Goal: Task Accomplishment & Management: Complete application form

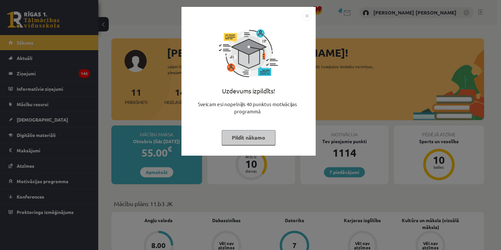
click at [304, 10] on div "Uzdevums izpildīts! Sveicam esi nopelnījis 40 punktus motivācijas programmā Pil…" at bounding box center [248, 81] width 134 height 149
click at [306, 14] on img "Close" at bounding box center [307, 16] width 10 height 10
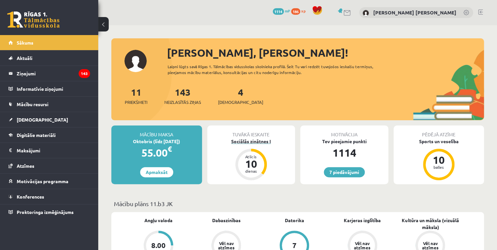
click at [252, 138] on div "Sociālās zinātnes I" at bounding box center [251, 141] width 88 height 7
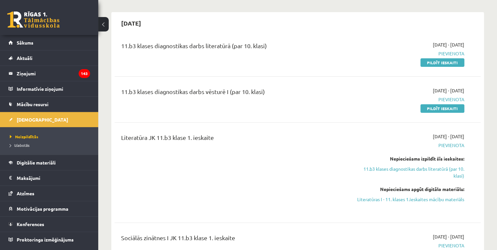
scroll to position [26, 0]
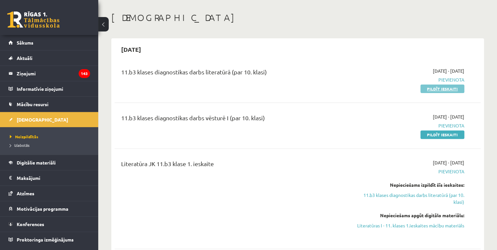
click at [439, 89] on link "Pildīt ieskaiti" at bounding box center [442, 88] width 44 height 9
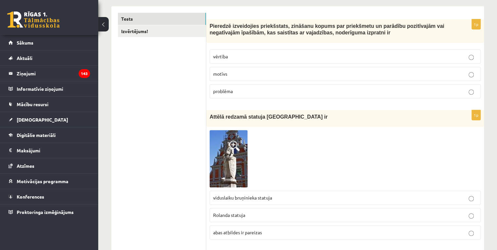
scroll to position [52, 0]
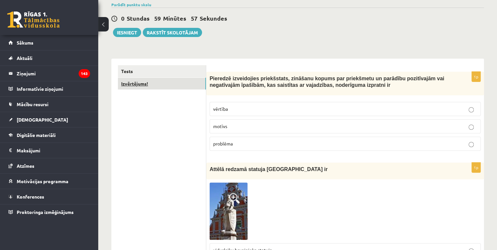
click at [168, 82] on link "Izvērtējums!" at bounding box center [162, 84] width 88 height 12
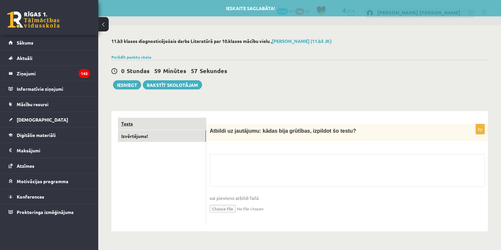
click at [149, 122] on link "Tests" at bounding box center [162, 123] width 88 height 12
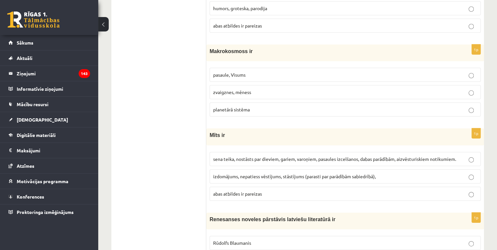
drag, startPoint x: 383, startPoint y: 198, endPoint x: 385, endPoint y: 202, distance: 4.0
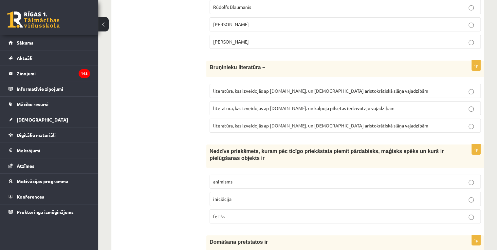
scroll to position [2471, 0]
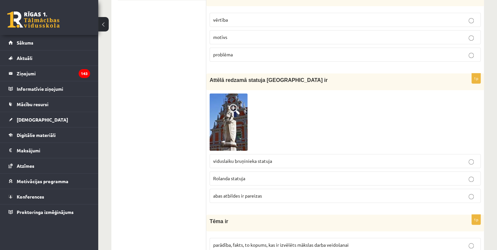
scroll to position [0, 0]
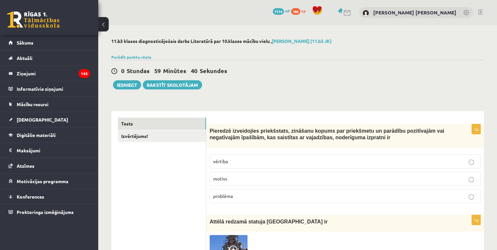
drag, startPoint x: 209, startPoint y: 160, endPoint x: 184, endPoint y: 148, distance: 27.4
drag, startPoint x: 184, startPoint y: 148, endPoint x: 197, endPoint y: 152, distance: 13.4
drag, startPoint x: 211, startPoint y: 128, endPoint x: 237, endPoint y: 131, distance: 26.3
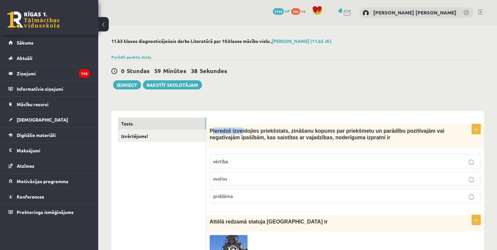
click at [237, 131] on span "Pieredzē izveidojies priekšstats, zināšanu kopums par priekšmetu un parādību po…" at bounding box center [326, 134] width 235 height 12
drag, startPoint x: 237, startPoint y: 131, endPoint x: 211, endPoint y: 130, distance: 26.2
click at [211, 130] on span "Pieredzē izveidojies priekšstats, zināšanu kopums par priekšmetu un parādību po…" at bounding box center [326, 134] width 235 height 12
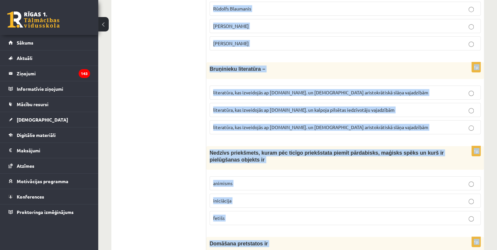
scroll to position [2471, 0]
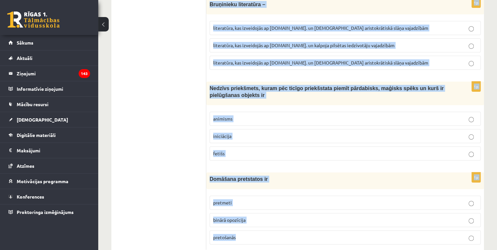
drag, startPoint x: 208, startPoint y: 129, endPoint x: 420, endPoint y: 213, distance: 227.6
copy form "Pieredzē izveidojies priekšstats, zināšanu kopums par priekšmetu un parādību po…"
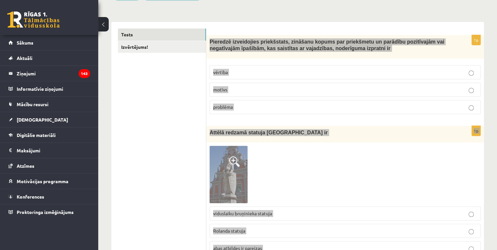
scroll to position [0, 0]
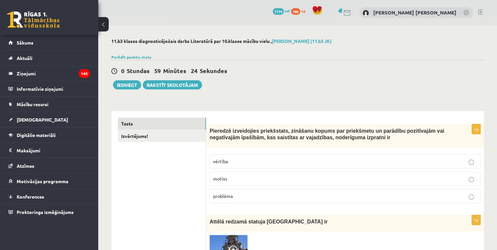
click at [233, 162] on p "vērtība" at bounding box center [345, 161] width 264 height 7
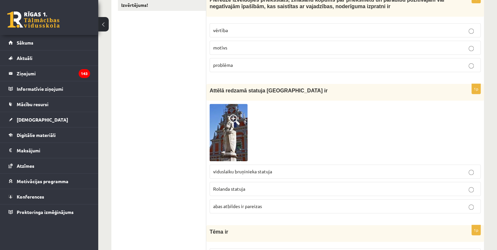
scroll to position [183, 0]
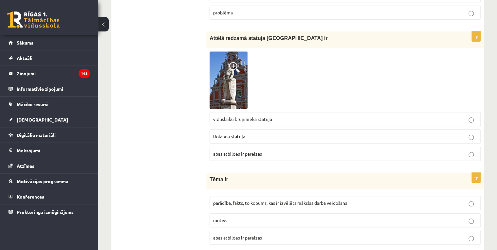
click at [254, 204] on span "parādība, fakts, to kopums, kas ir izvēlēts mākslas darba veidošanai" at bounding box center [280, 203] width 135 height 6
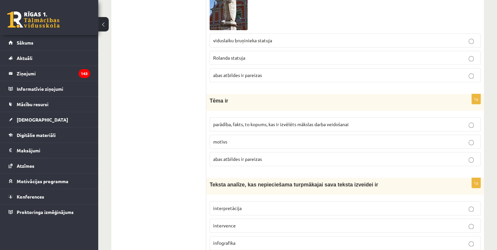
scroll to position [314, 0]
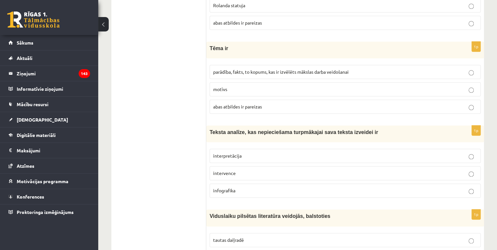
click at [231, 158] on p "interpretācija" at bounding box center [345, 155] width 264 height 7
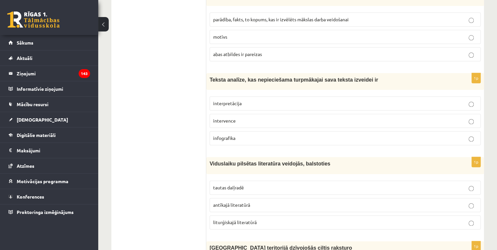
click at [233, 220] on span "liturģiskajā literatūrā" at bounding box center [235, 222] width 44 height 6
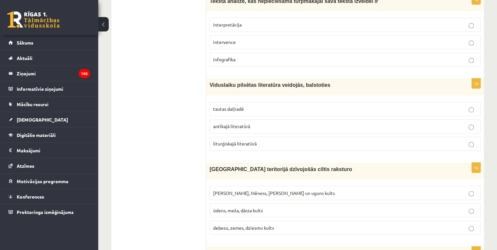
scroll to position [471, 0]
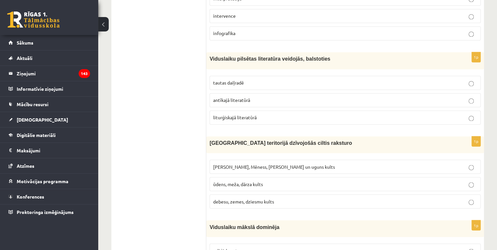
click at [244, 167] on p "Saules, Mēness, Pērkona un uguns kults" at bounding box center [345, 166] width 264 height 7
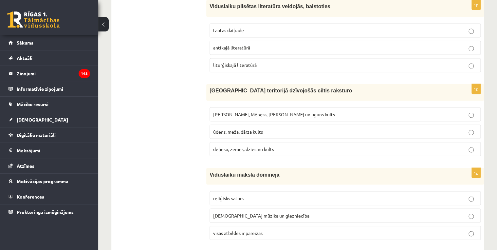
click at [251, 229] on span "visas atbildes ir pareizas" at bounding box center [237, 232] width 49 height 6
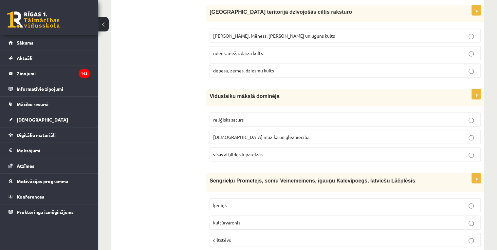
click at [232, 220] on span "kultūrvaronis" at bounding box center [226, 222] width 27 height 6
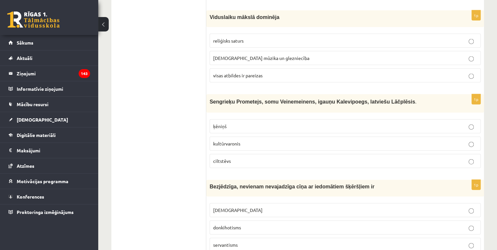
click at [240, 224] on span "donkihotisms" at bounding box center [227, 227] width 28 height 6
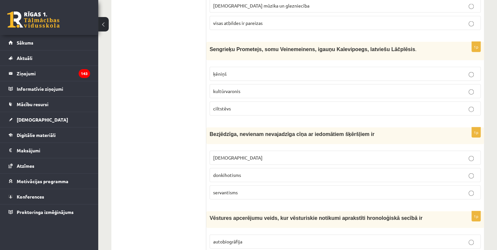
scroll to position [812, 0]
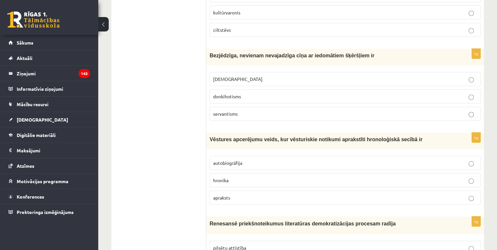
click at [230, 177] on p "hronika" at bounding box center [345, 180] width 264 height 7
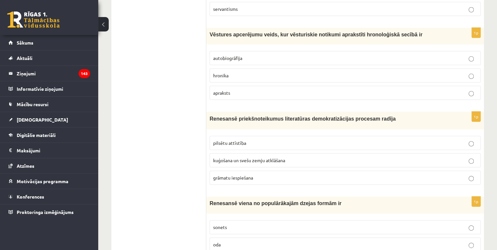
click at [245, 174] on span "grāmatu iespiešana" at bounding box center [233, 177] width 40 height 6
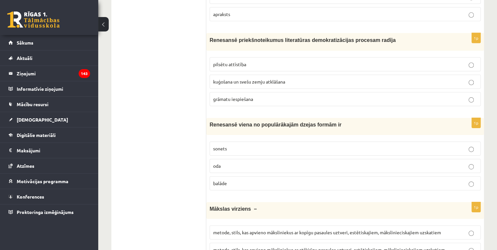
click at [242, 145] on p "sonets" at bounding box center [345, 148] width 264 height 7
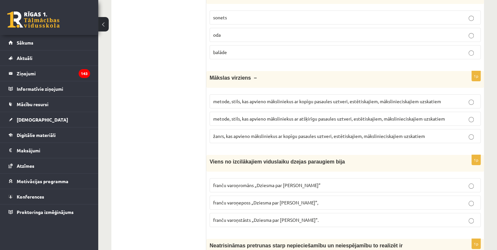
scroll to position [1100, 0]
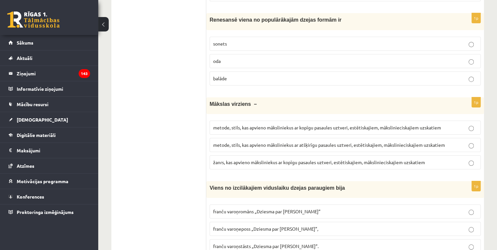
click at [256, 124] on span "metode, stils, kas apvieno māksliniekus ar kopīgu pasaules uztveri, estētiskaji…" at bounding box center [327, 127] width 228 height 6
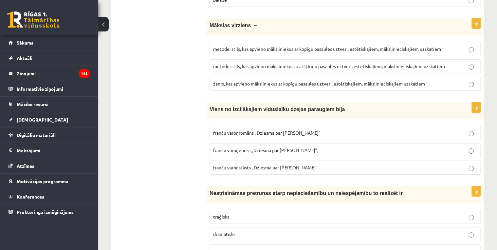
click at [245, 147] on span "franču varoņeposs „Dziesma par Rolandu”," at bounding box center [265, 150] width 105 height 6
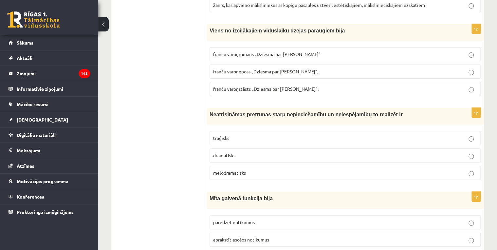
click at [235, 135] on p "traģisks" at bounding box center [345, 138] width 264 height 7
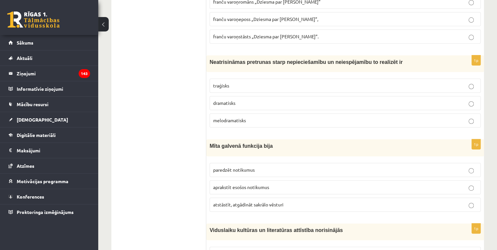
scroll to position [1335, 0]
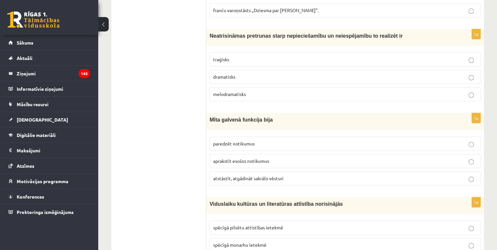
click at [242, 171] on label "atstāstīt, atgādināt sakrālo vēsturi" at bounding box center [344, 178] width 271 height 14
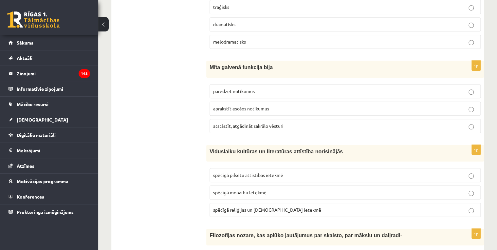
click at [243, 172] on span "spēcīgā pilsētu attīstības ietekmē" at bounding box center [248, 175] width 70 height 6
click at [263, 206] on p "spēcīgā reliģijas un baznīcas ietekmē" at bounding box center [345, 209] width 264 height 7
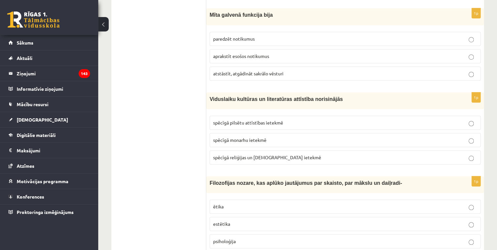
scroll to position [1466, 0]
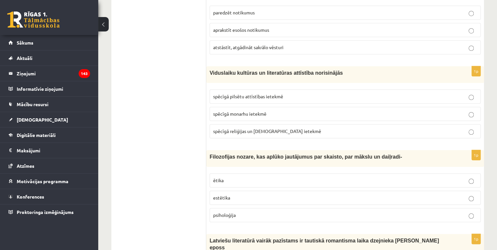
click at [237, 194] on p "estētika" at bounding box center [345, 197] width 264 height 7
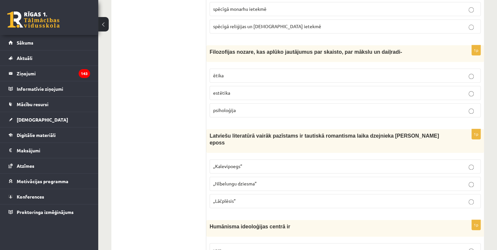
click at [237, 197] on p "„Lāčplēsis”" at bounding box center [345, 200] width 264 height 7
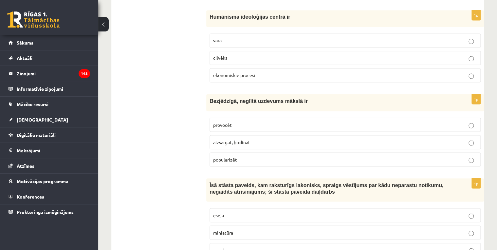
scroll to position [1754, 0]
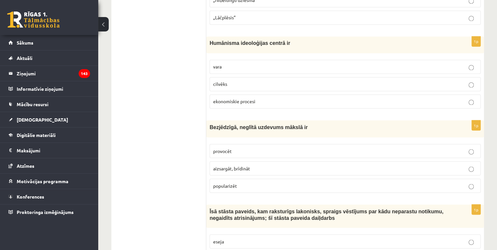
click at [237, 81] on p "cilvēks" at bounding box center [345, 84] width 264 height 7
click at [264, 147] on p "provocēt" at bounding box center [345, 150] width 264 height 7
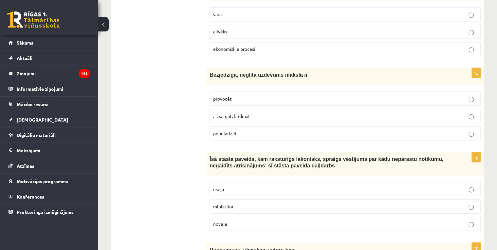
click at [231, 199] on label "miniatūra" at bounding box center [344, 206] width 271 height 14
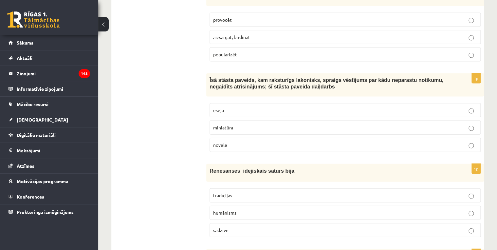
click at [236, 209] on p "humānisms" at bounding box center [345, 212] width 264 height 7
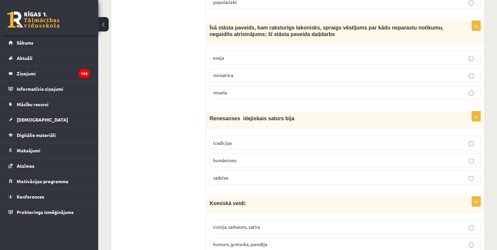
scroll to position [1990, 0]
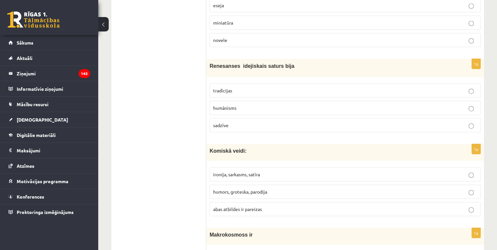
click at [230, 206] on span "abas atbildes ir pareizas" at bounding box center [237, 209] width 49 height 6
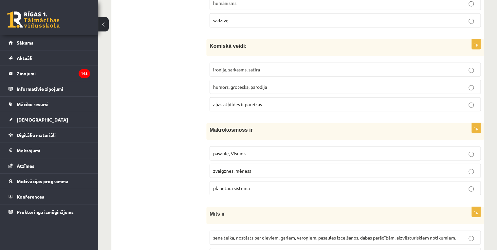
drag, startPoint x: 233, startPoint y: 138, endPoint x: 237, endPoint y: 159, distance: 21.4
click at [233, 150] on span "pasaule, Visums" at bounding box center [229, 153] width 32 height 6
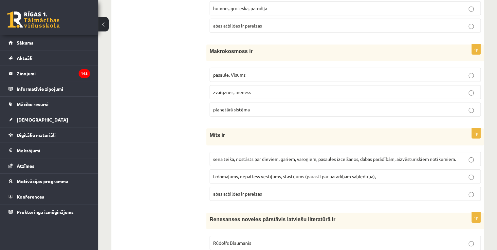
click at [236, 173] on span "izdomājums, nepatiess vēstījums, stāstījums (parasti par parādībām sabiedrībā)," at bounding box center [294, 176] width 163 height 6
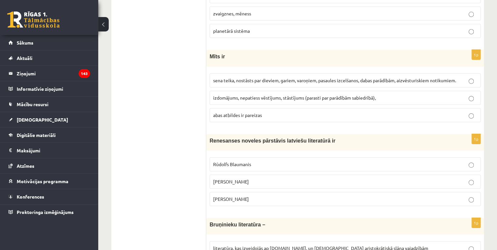
click at [221, 196] on span "Jānis Ezeriņš" at bounding box center [231, 199] width 36 height 6
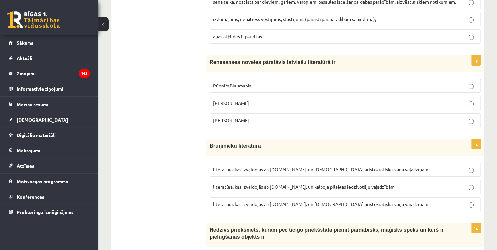
click at [306, 184] on span "literatūra, kas izveidojās ap 12.gs. un kalpoja pilsētas iedzīvotāju vajadzībām" at bounding box center [303, 187] width 181 height 6
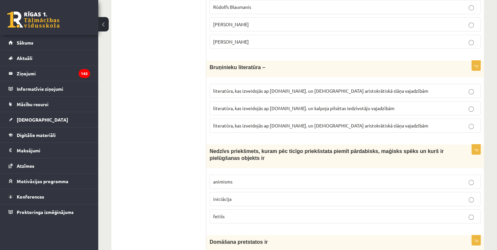
scroll to position [2471, 0]
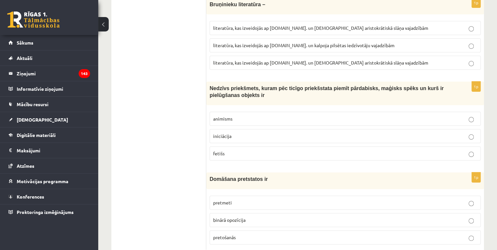
click at [226, 150] on p "fetišs" at bounding box center [345, 153] width 264 height 7
click at [240, 217] on span "binārā opozīcija" at bounding box center [229, 220] width 32 height 6
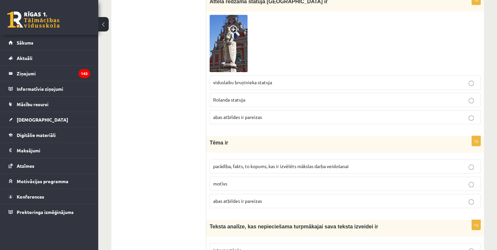
scroll to position [115, 0]
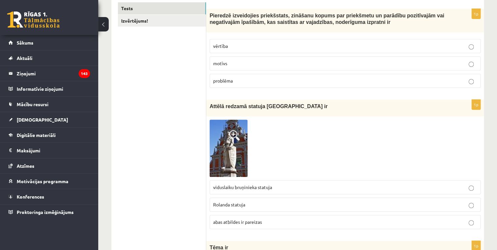
click at [240, 208] on label "Rolanda statuja" at bounding box center [344, 204] width 271 height 14
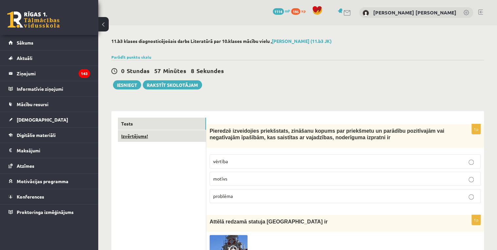
click at [153, 138] on link "Izvērtējums!" at bounding box center [162, 136] width 88 height 12
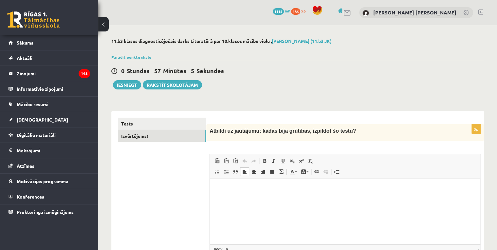
click at [255, 190] on p "Editor, wiswyg-editor-user-answer-47434071917180" at bounding box center [344, 188] width 257 height 7
click at [133, 85] on button "Iesniegt" at bounding box center [127, 84] width 28 height 9
